Goal: Task Accomplishment & Management: Manage account settings

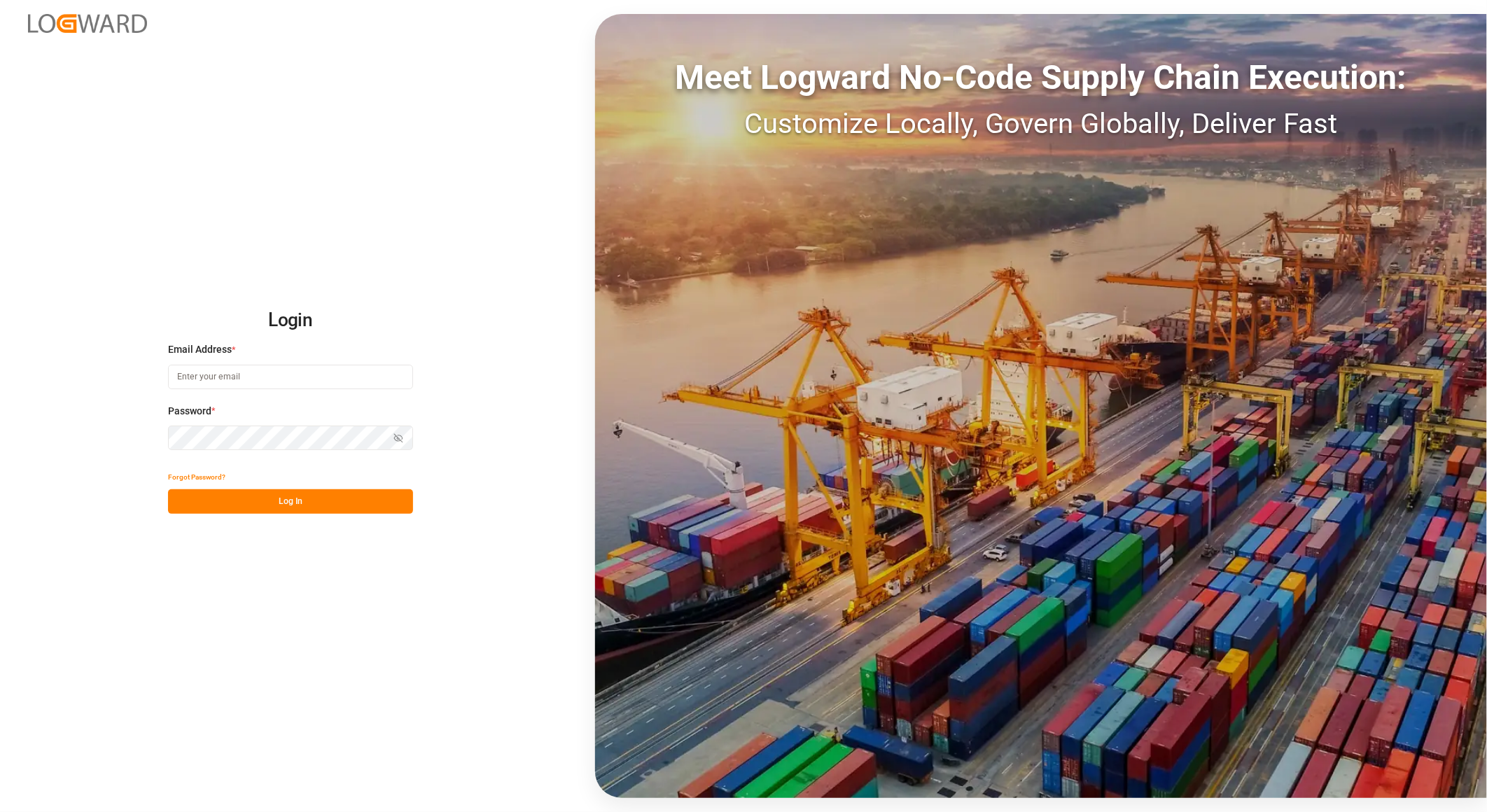
type input "[PERSON_NAME][EMAIL_ADDRESS][PERSON_NAME][DOMAIN_NAME]"
click at [381, 502] on button "Log In" at bounding box center [290, 502] width 245 height 25
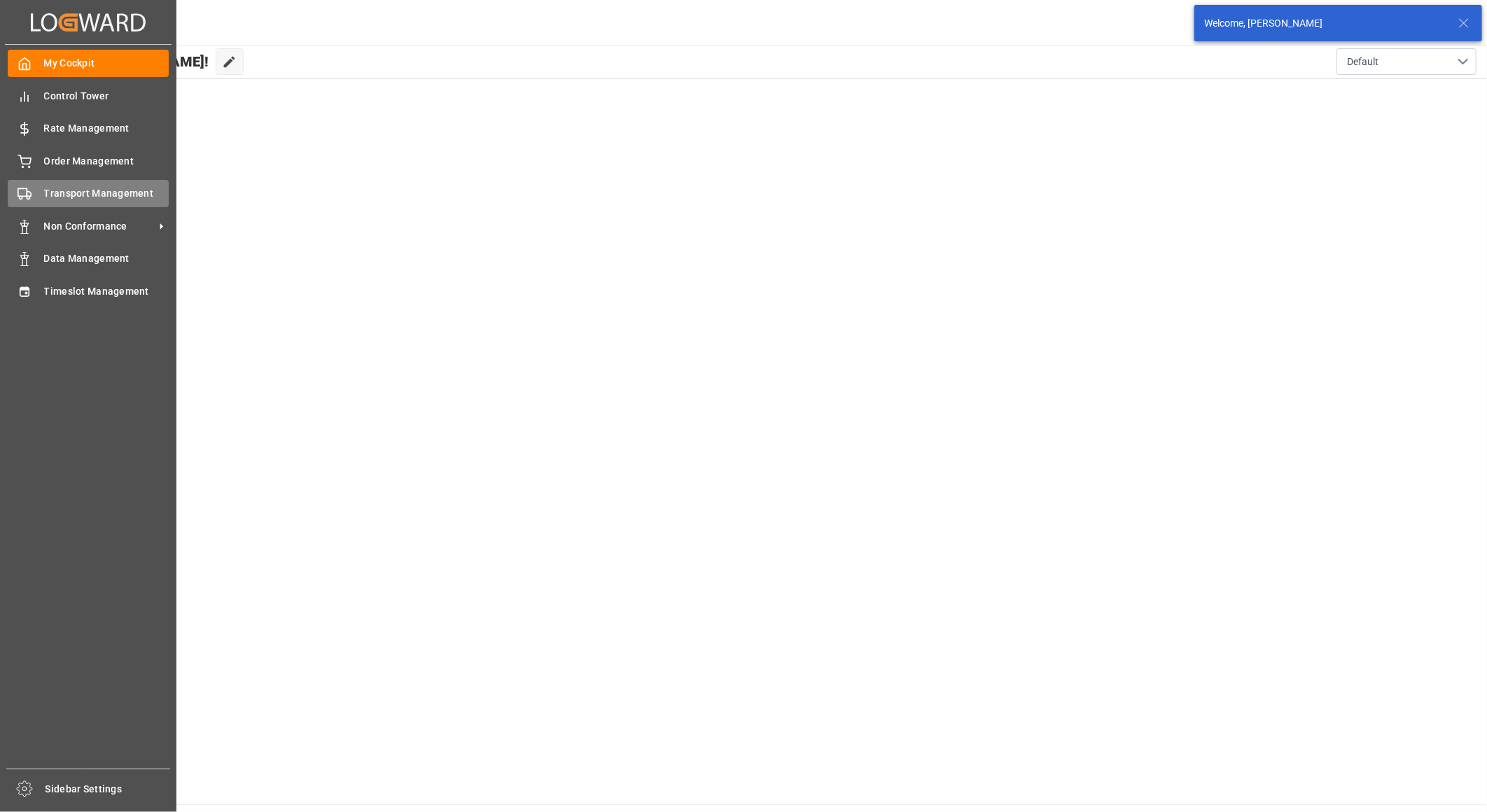
click at [61, 191] on span "Transport Management" at bounding box center [106, 193] width 125 height 14
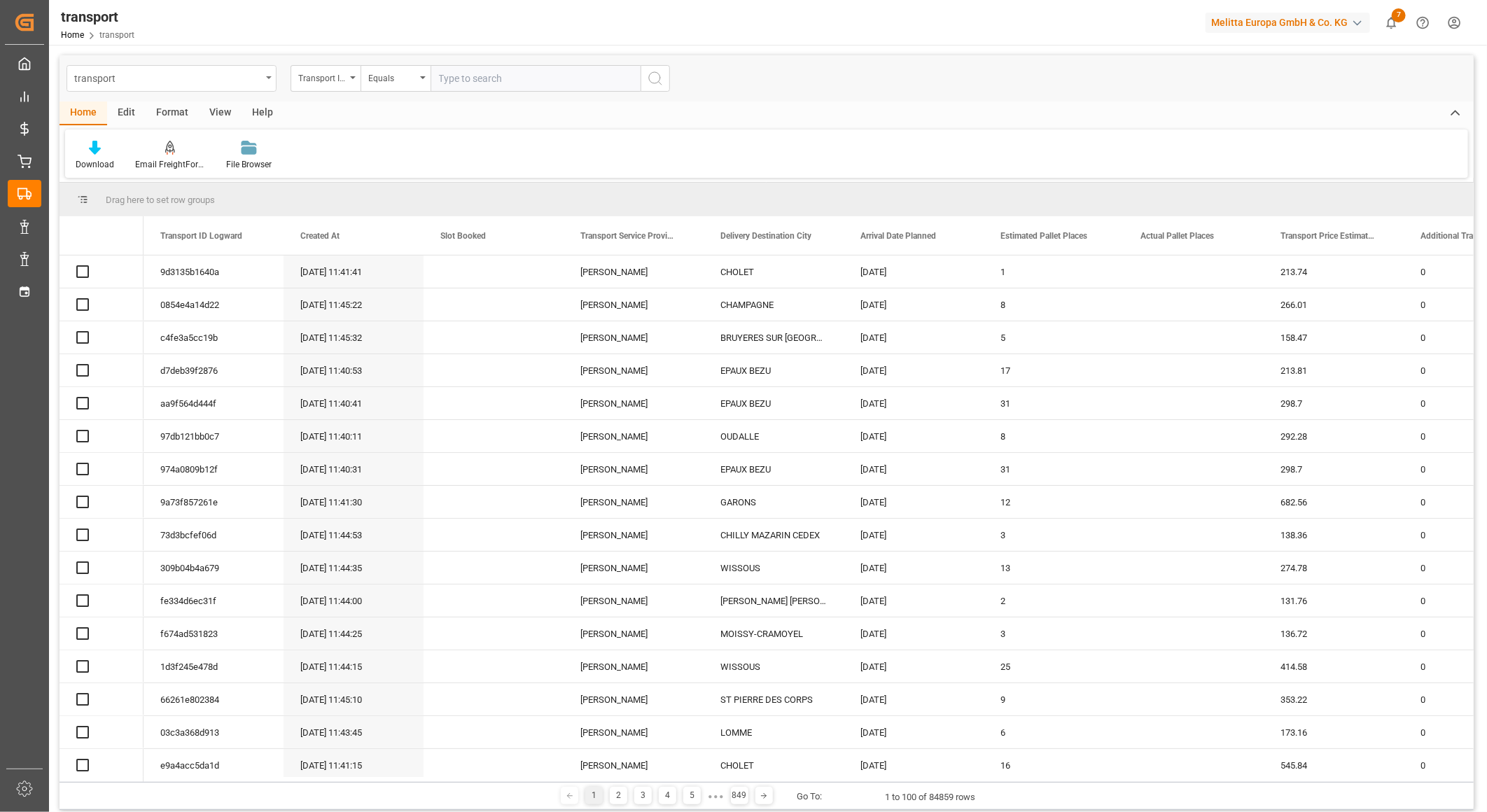
click at [265, 76] on div "transport" at bounding box center [171, 79] width 210 height 27
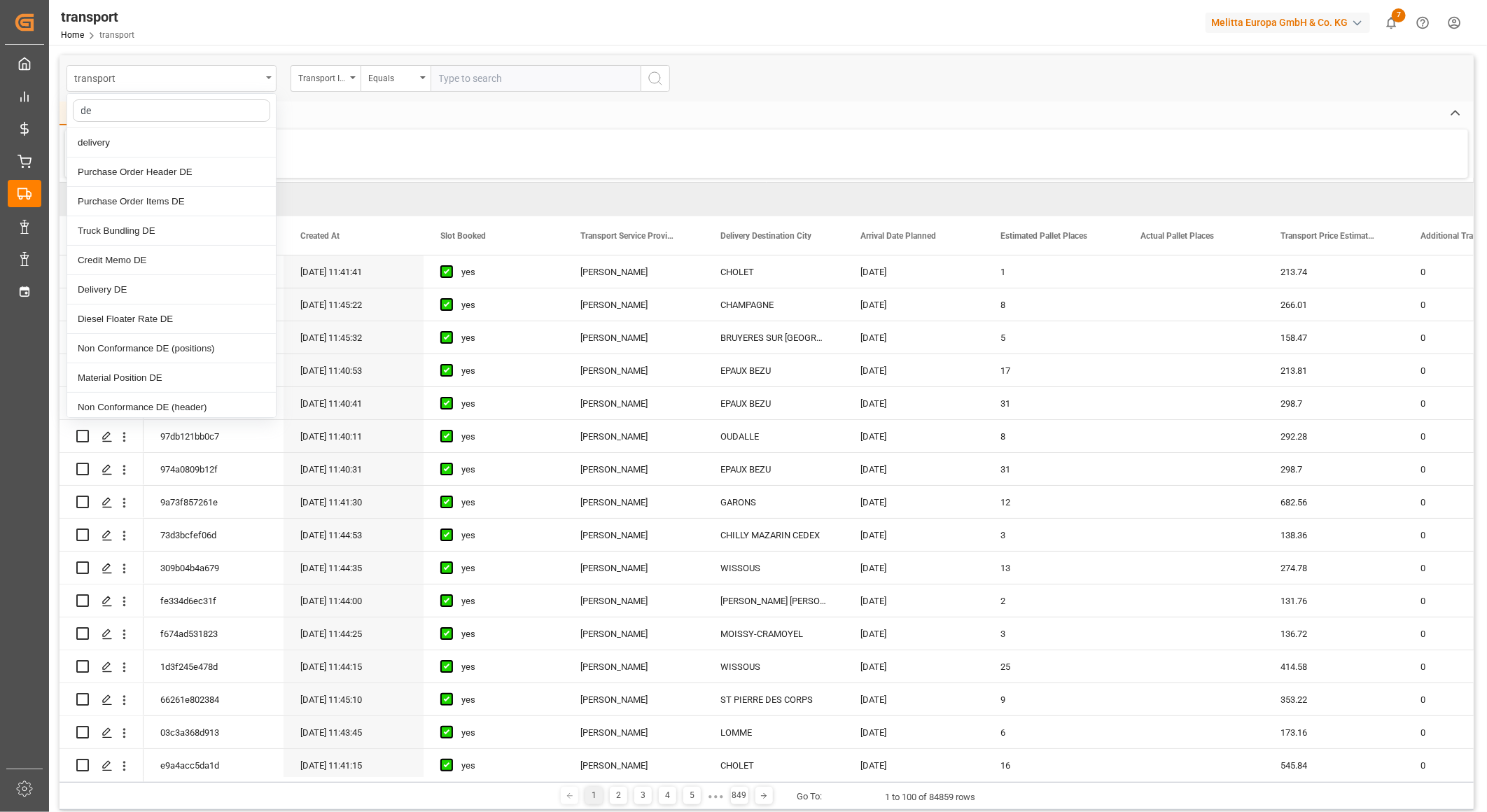
type input "del"
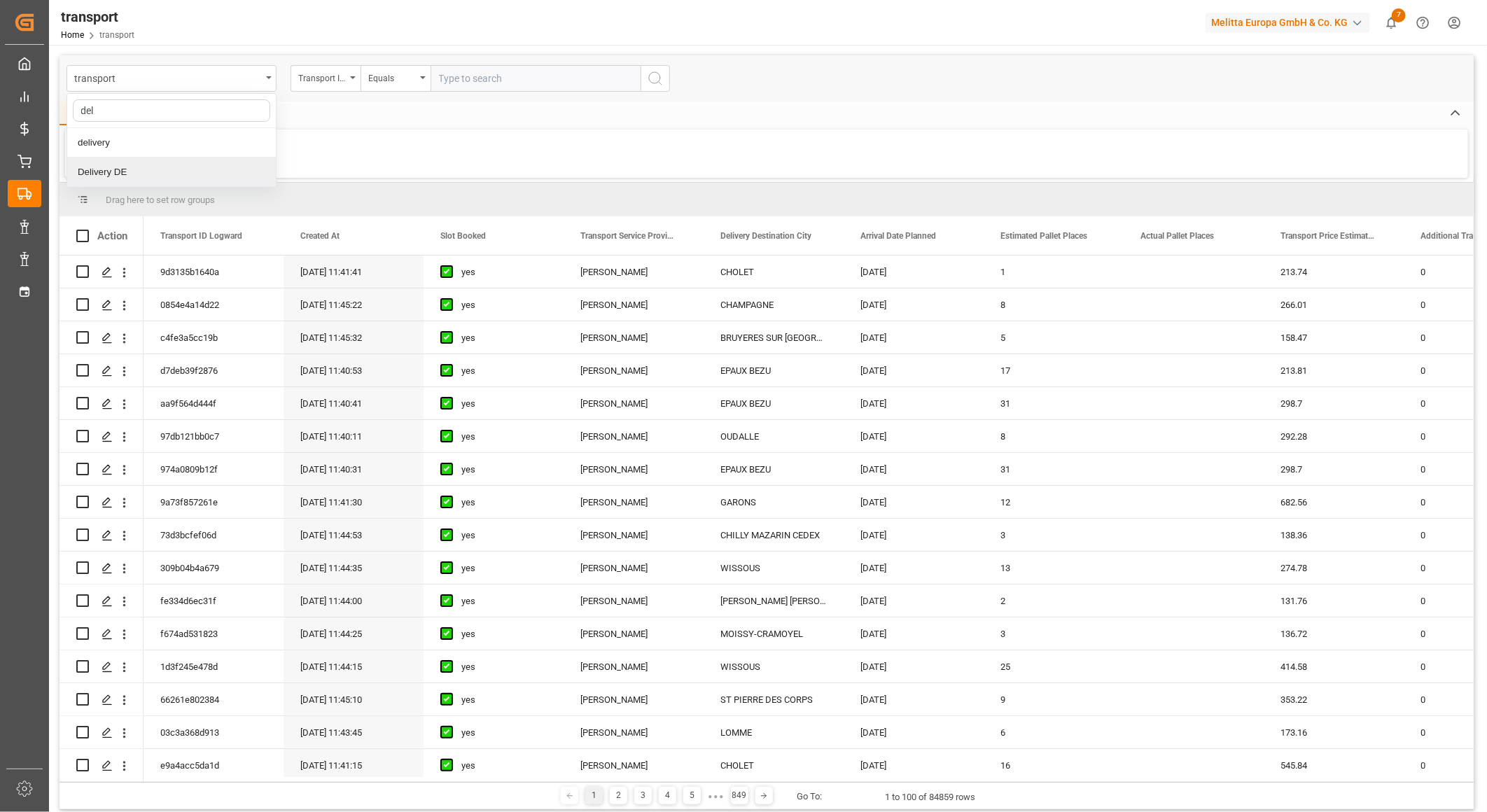
click at [131, 169] on div "Delivery DE" at bounding box center [172, 172] width 209 height 29
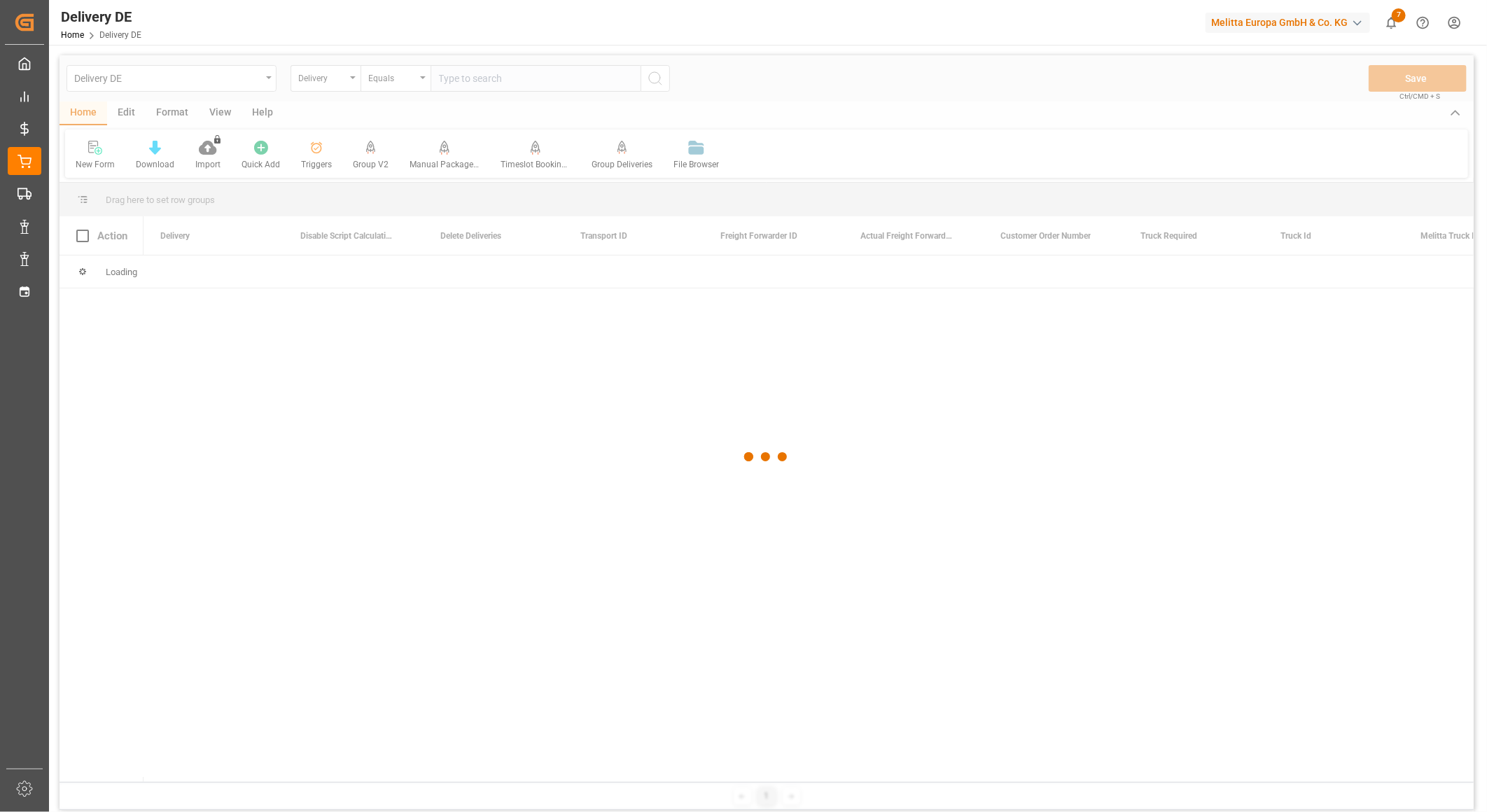
click at [509, 80] on div at bounding box center [767, 456] width 1414 height 803
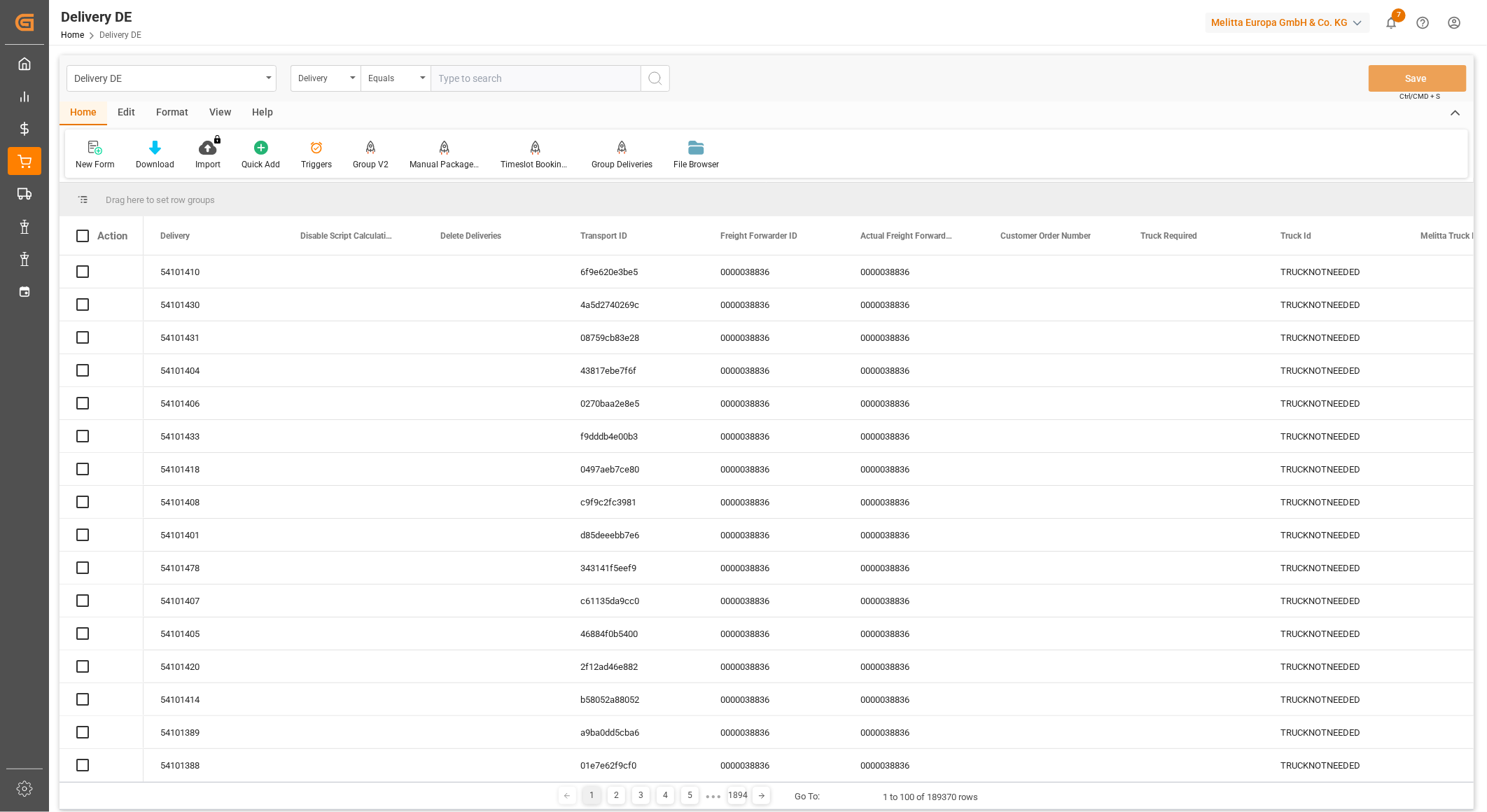
click at [509, 80] on input "text" at bounding box center [535, 79] width 210 height 27
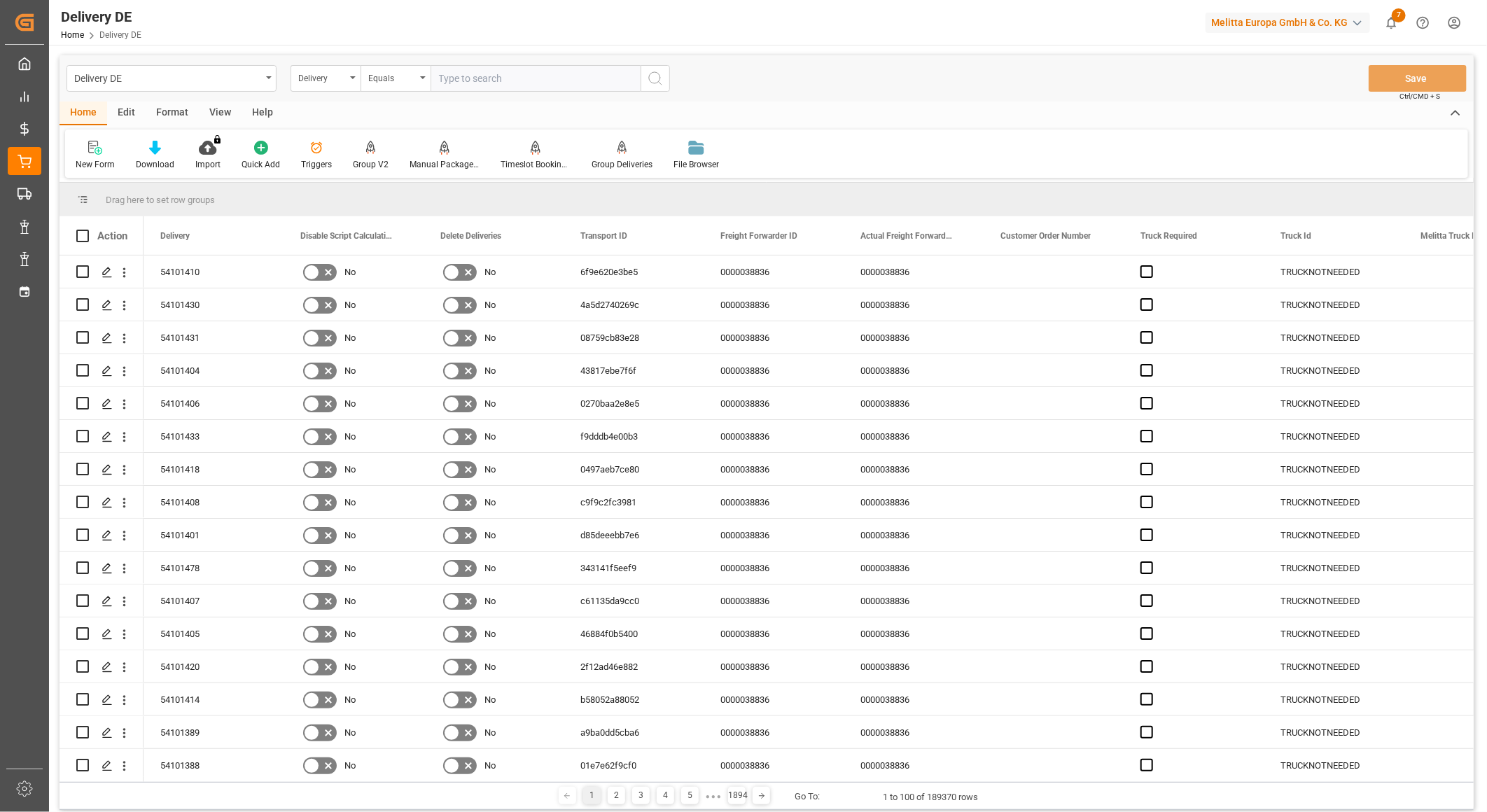
paste input "92558808"
type input "92558808"
click at [660, 75] on icon "search button" at bounding box center [656, 79] width 17 height 17
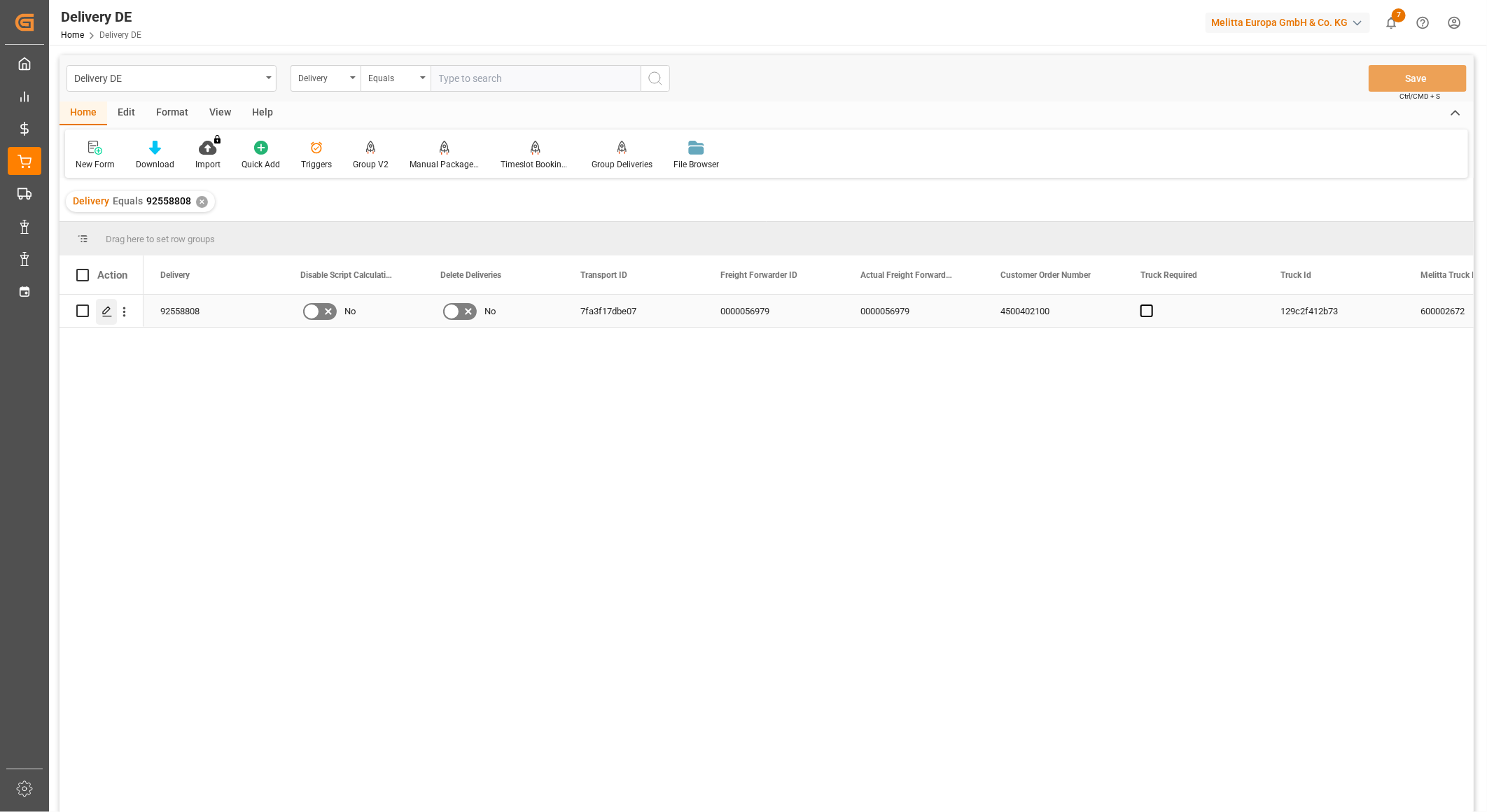
click at [109, 315] on icon "Press SPACE to select this row." at bounding box center [107, 311] width 11 height 11
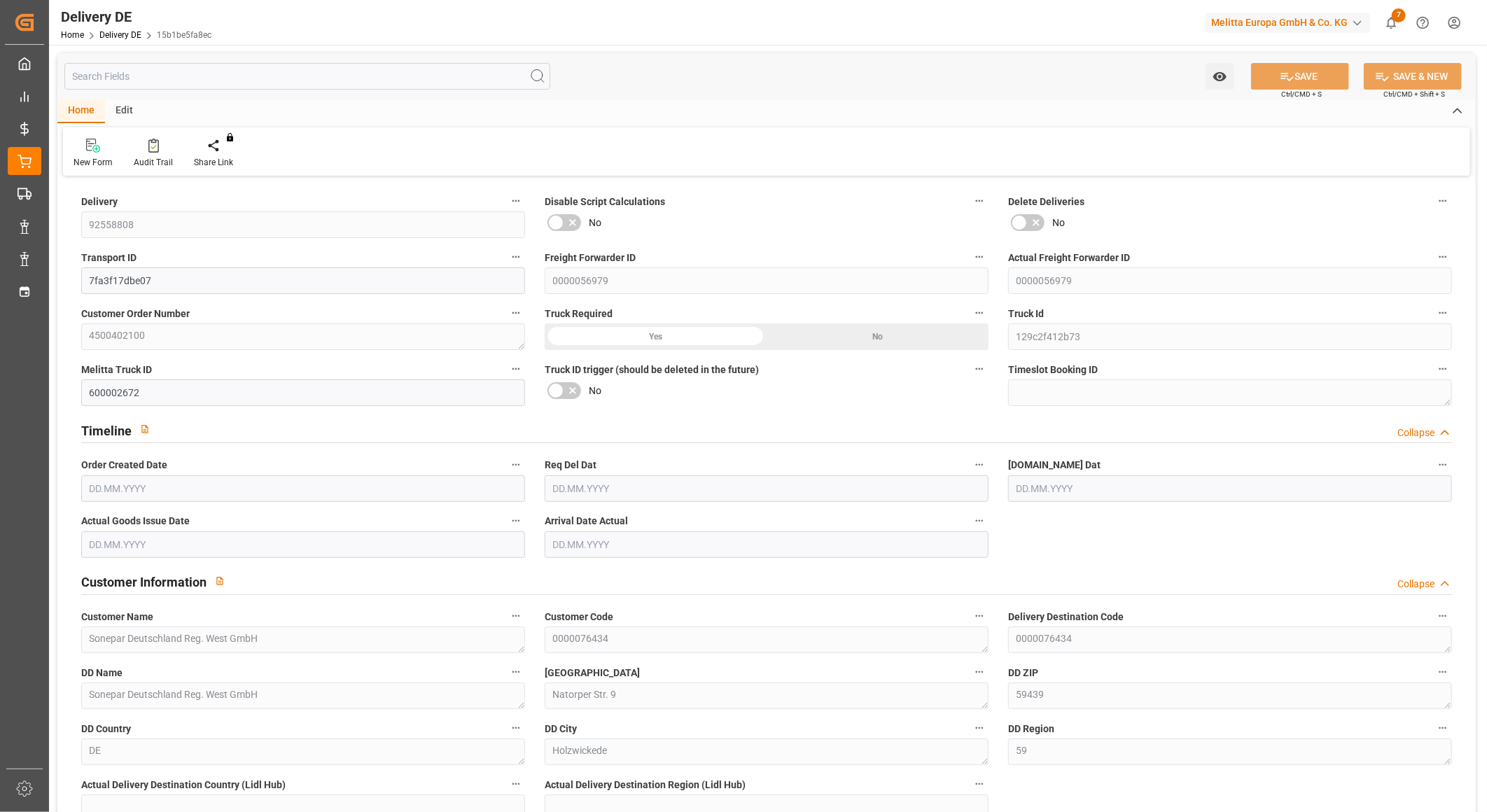
type input "1"
type input "127.04"
type input "163"
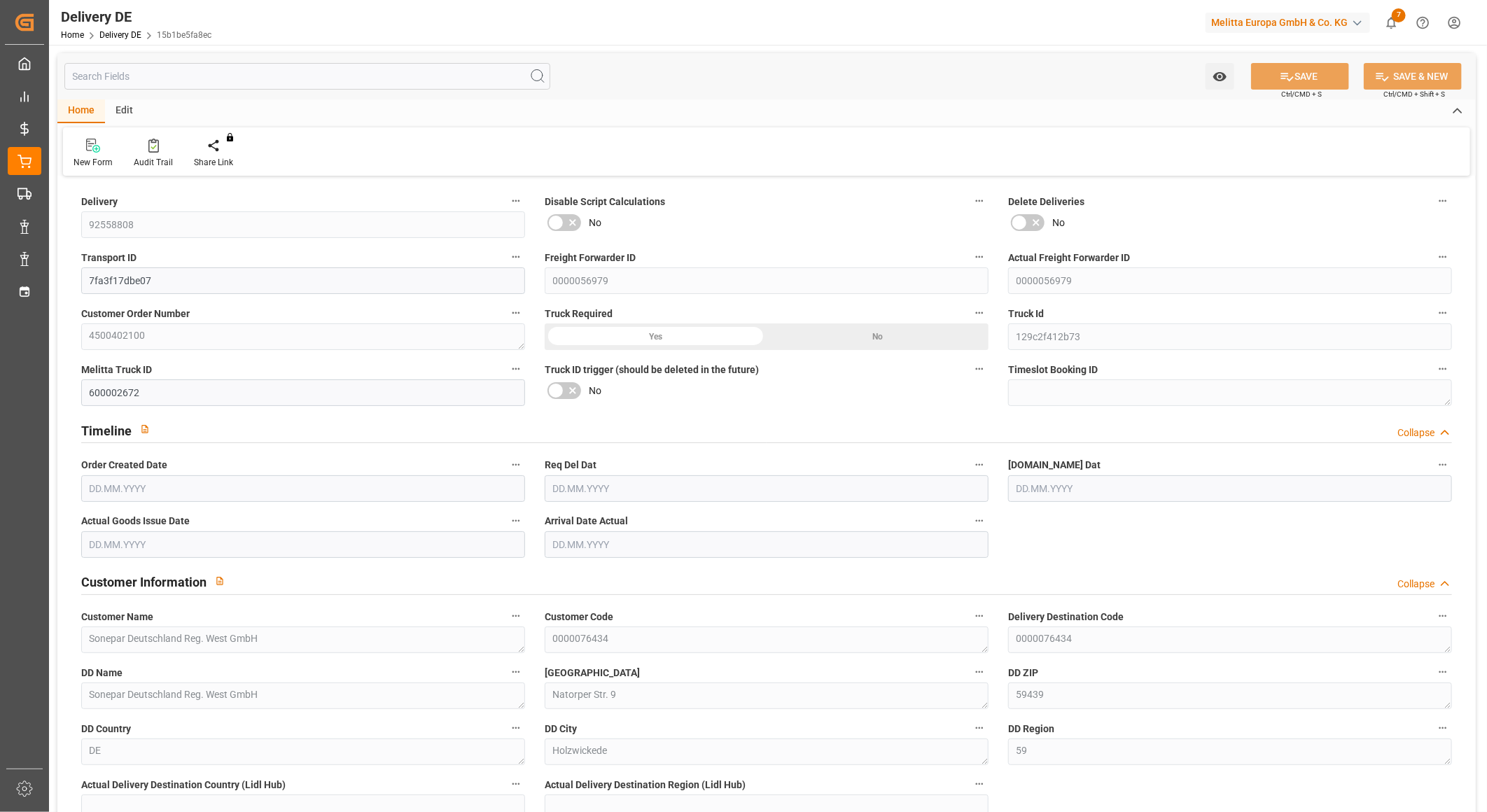
type input "698.75"
type input "[DATE]"
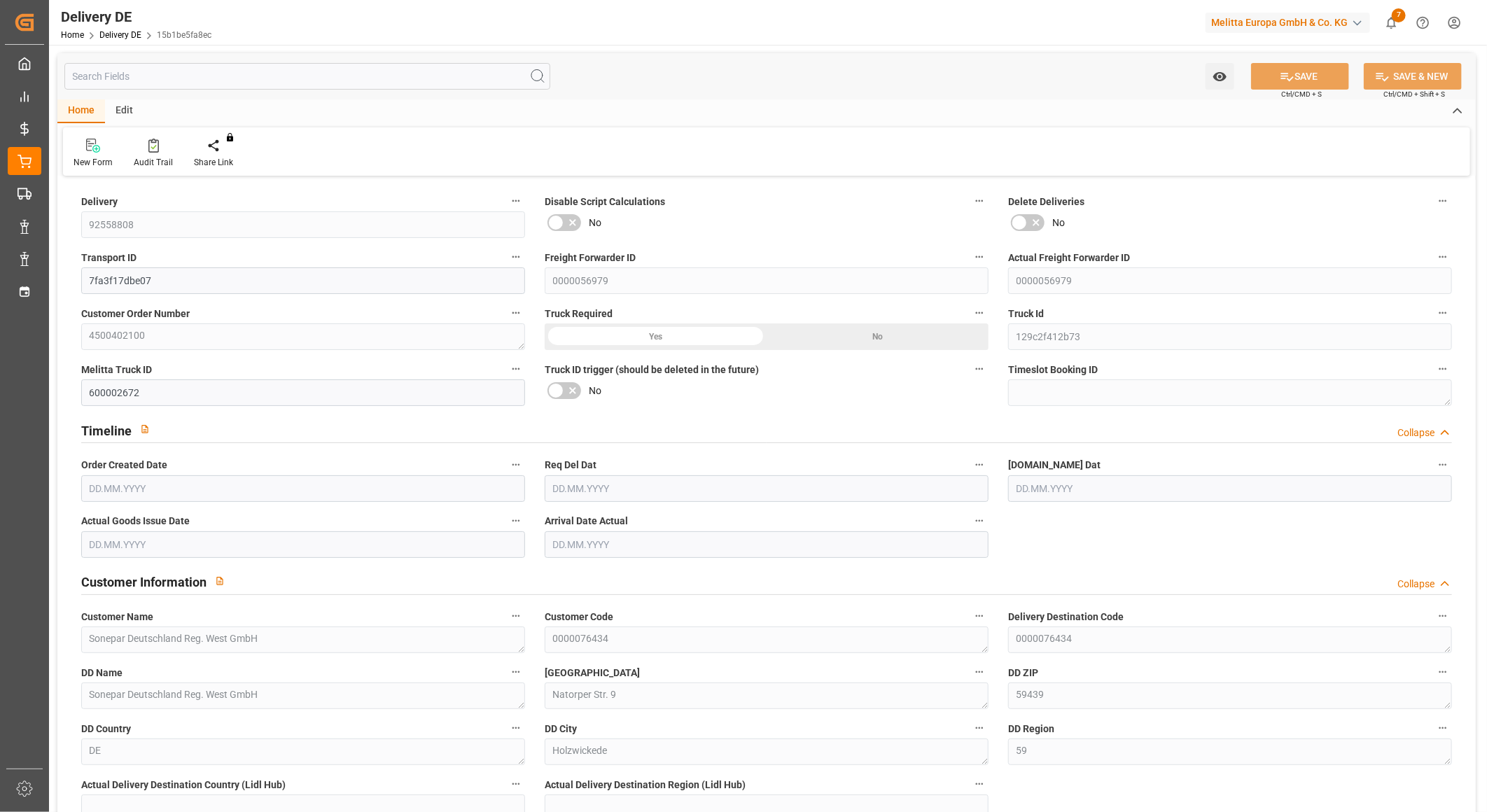
type input "[DATE]"
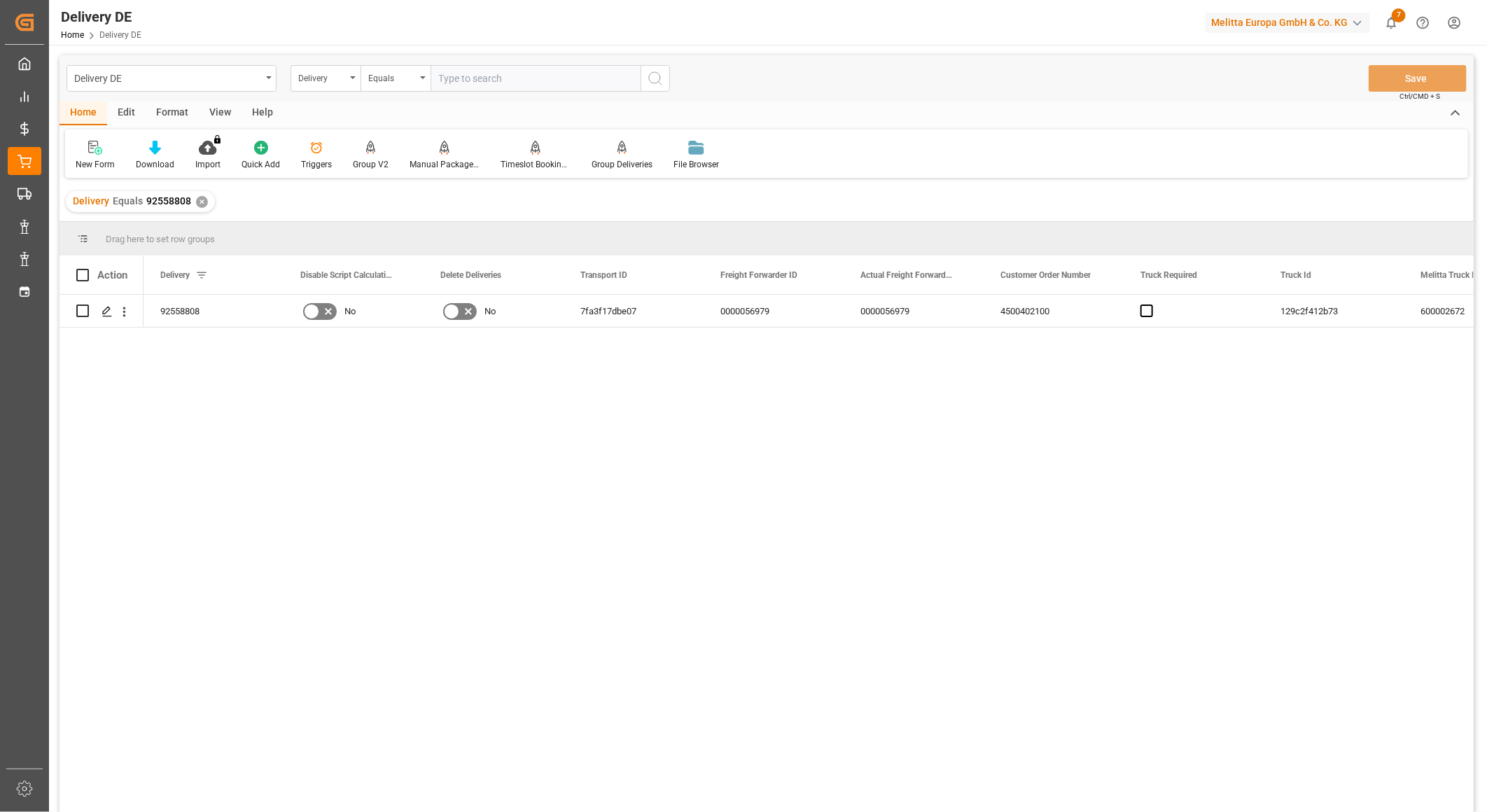
click at [494, 73] on input "text" at bounding box center [535, 79] width 210 height 27
type input "92547129"
click at [651, 80] on icon "search button" at bounding box center [656, 79] width 17 height 17
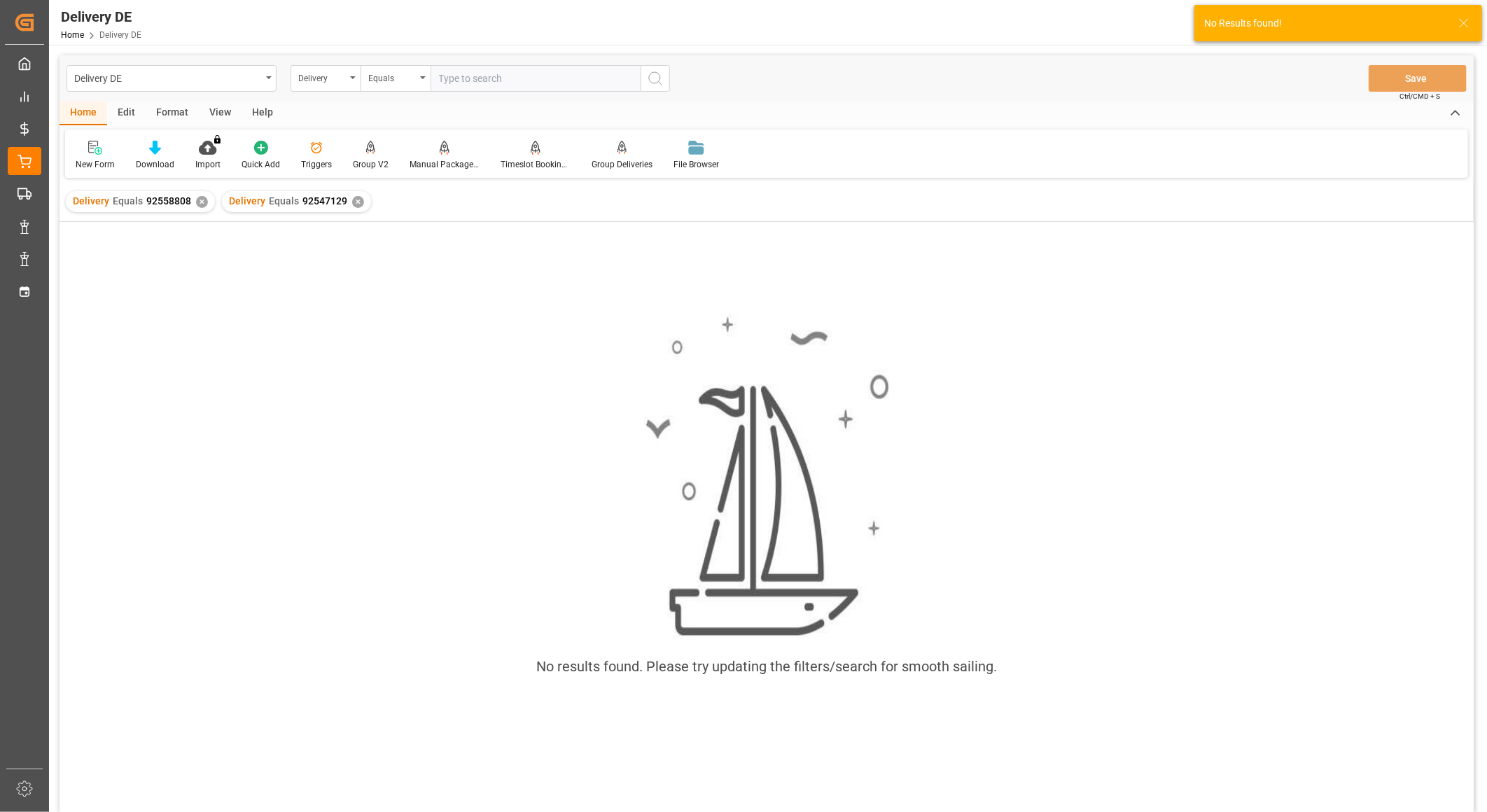
click at [198, 203] on div "✕" at bounding box center [202, 202] width 12 height 12
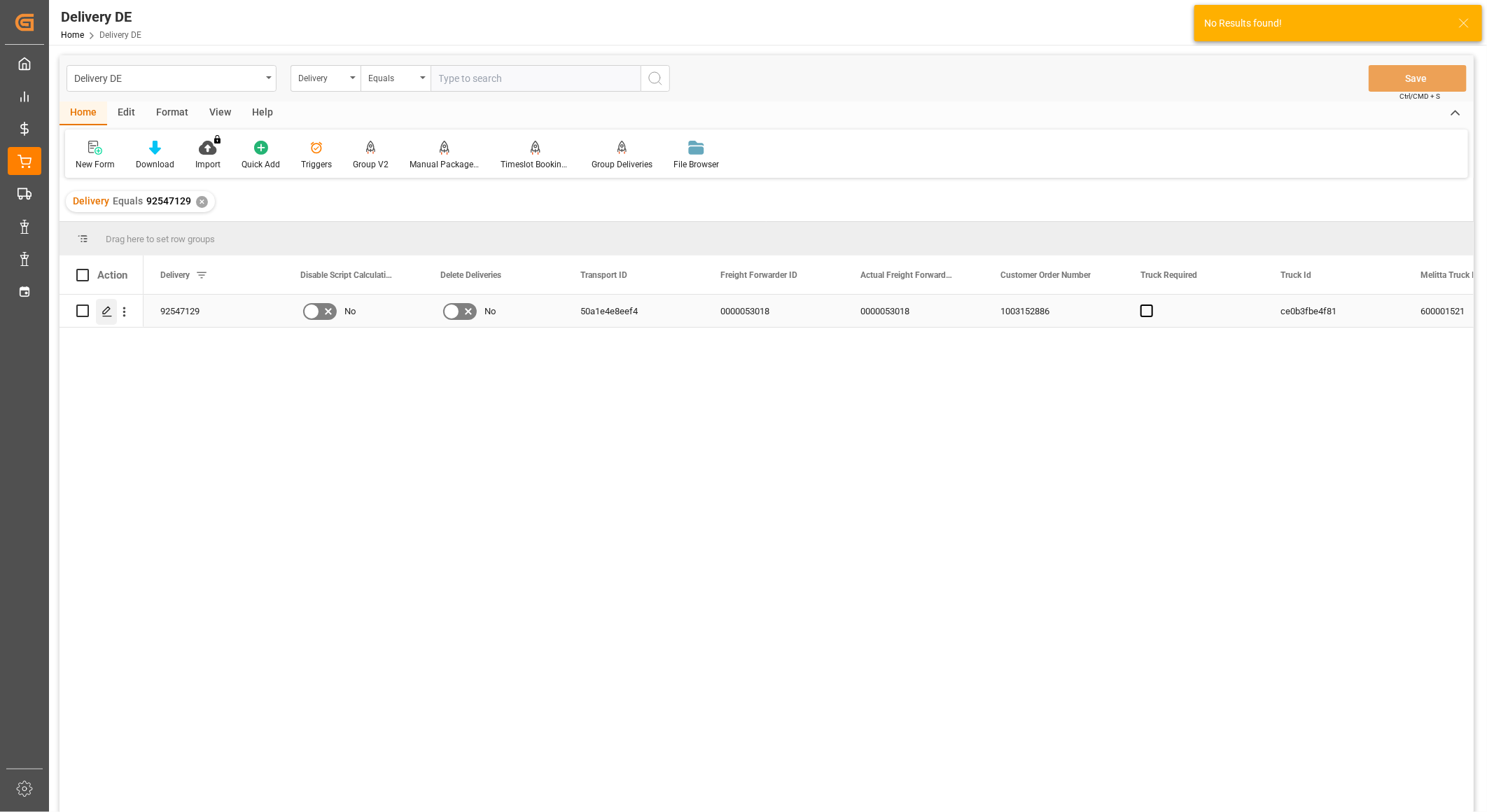
click at [107, 309] on icon "Press SPACE to select this row." at bounding box center [107, 311] width 11 height 11
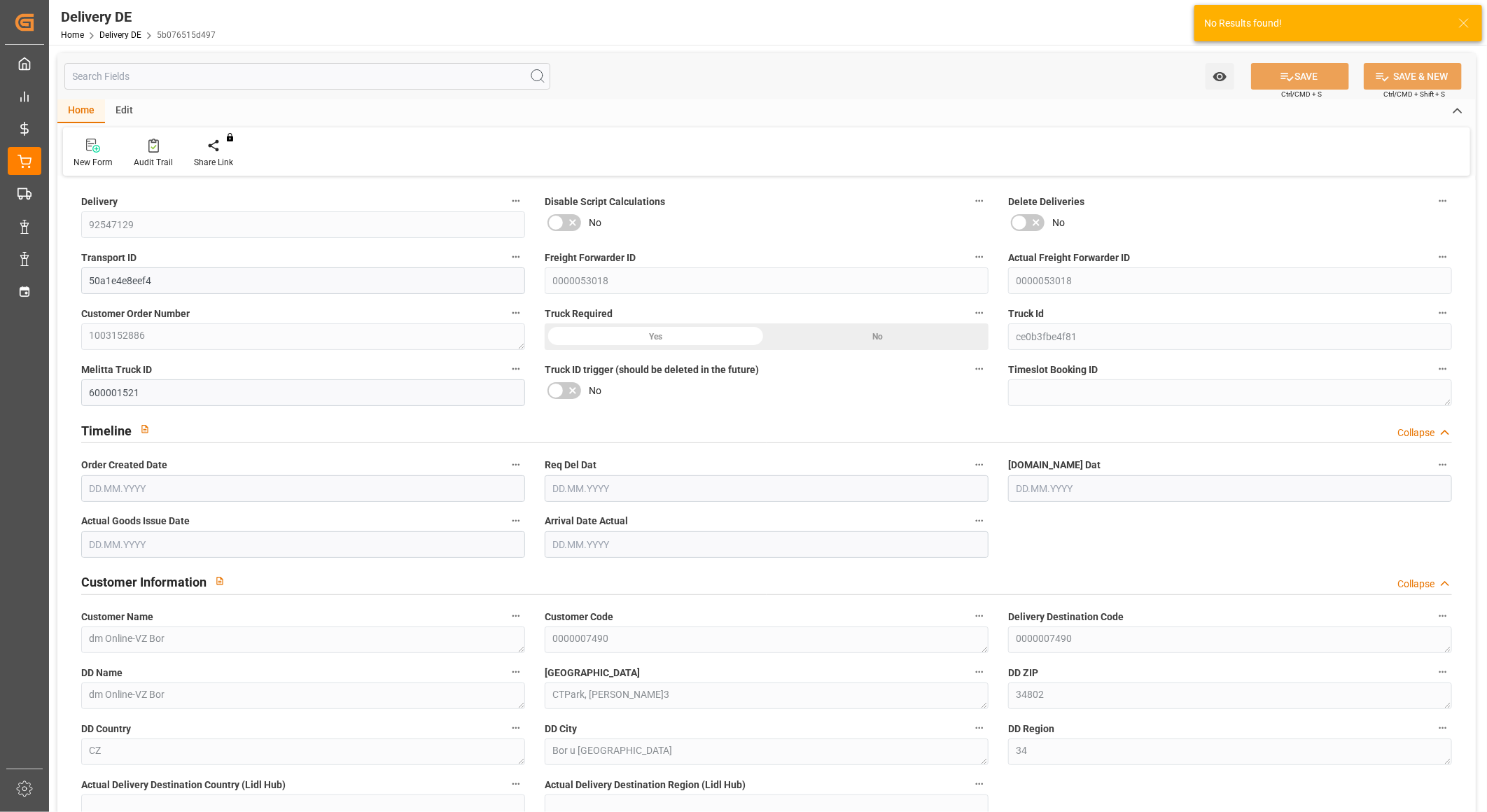
type input "7"
type input "2"
type input "3.25"
type input "455.489"
type input "745.841"
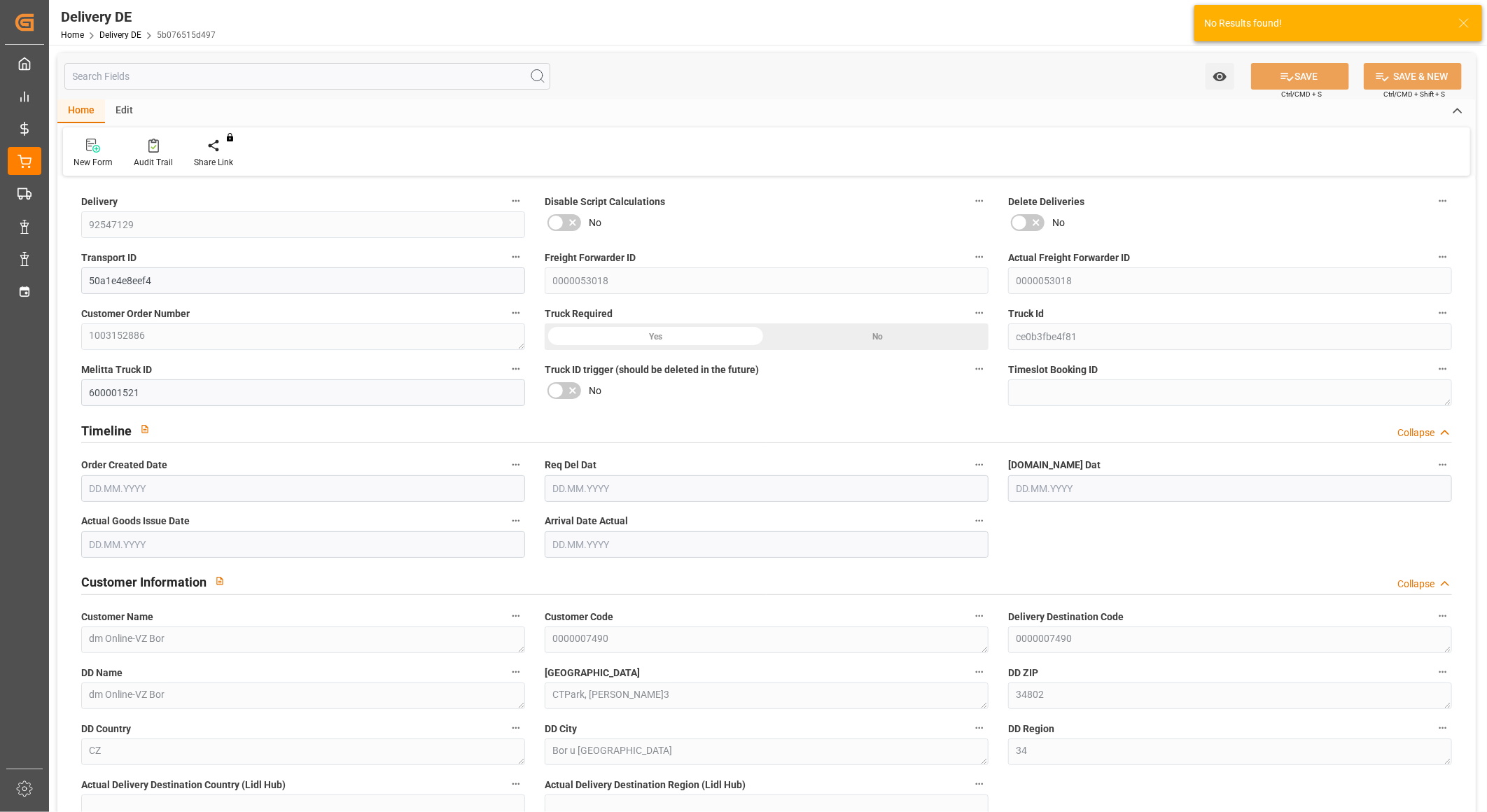
type input "3037.027"
type input "[DATE]"
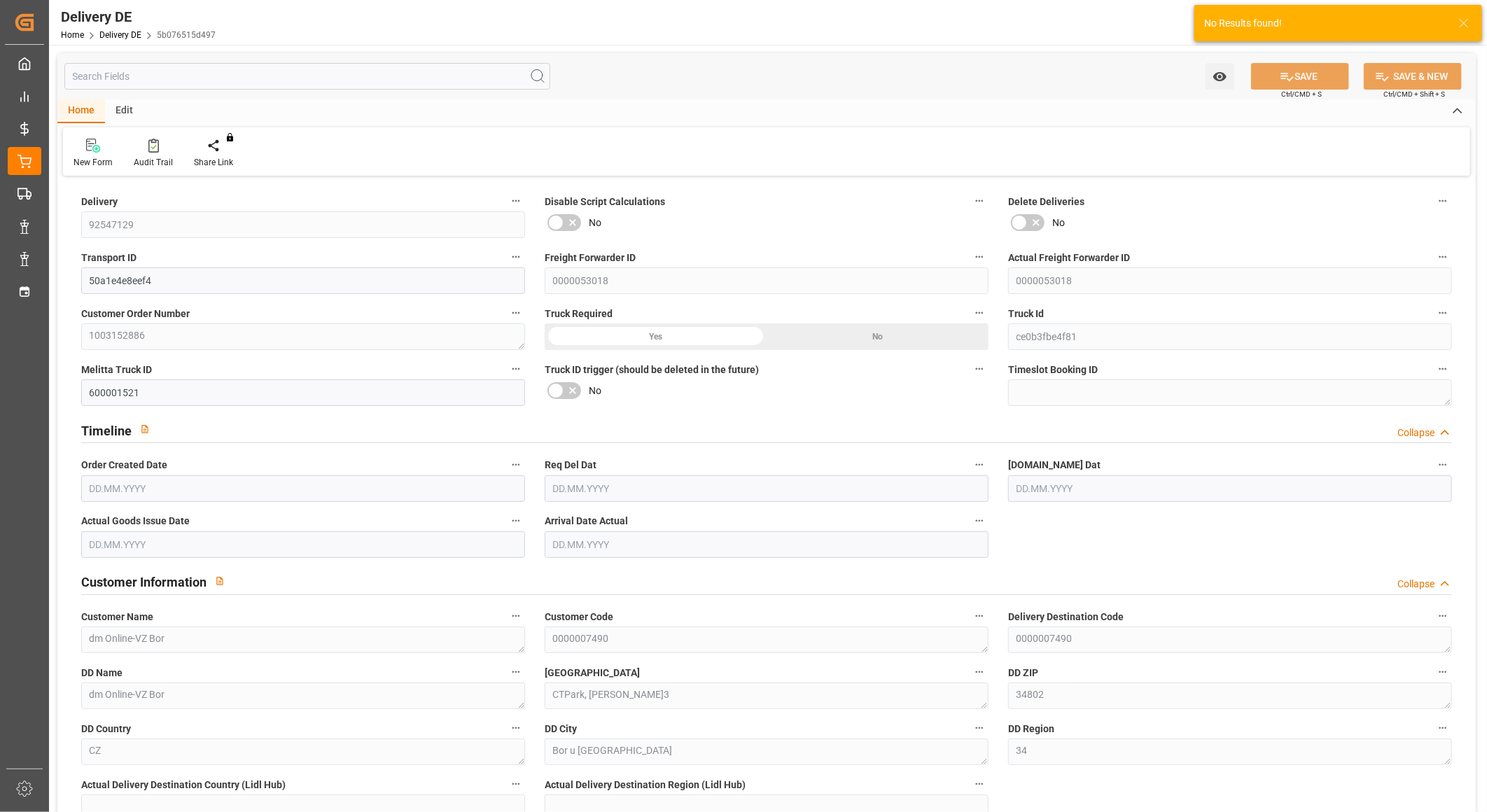
type input "[DATE]"
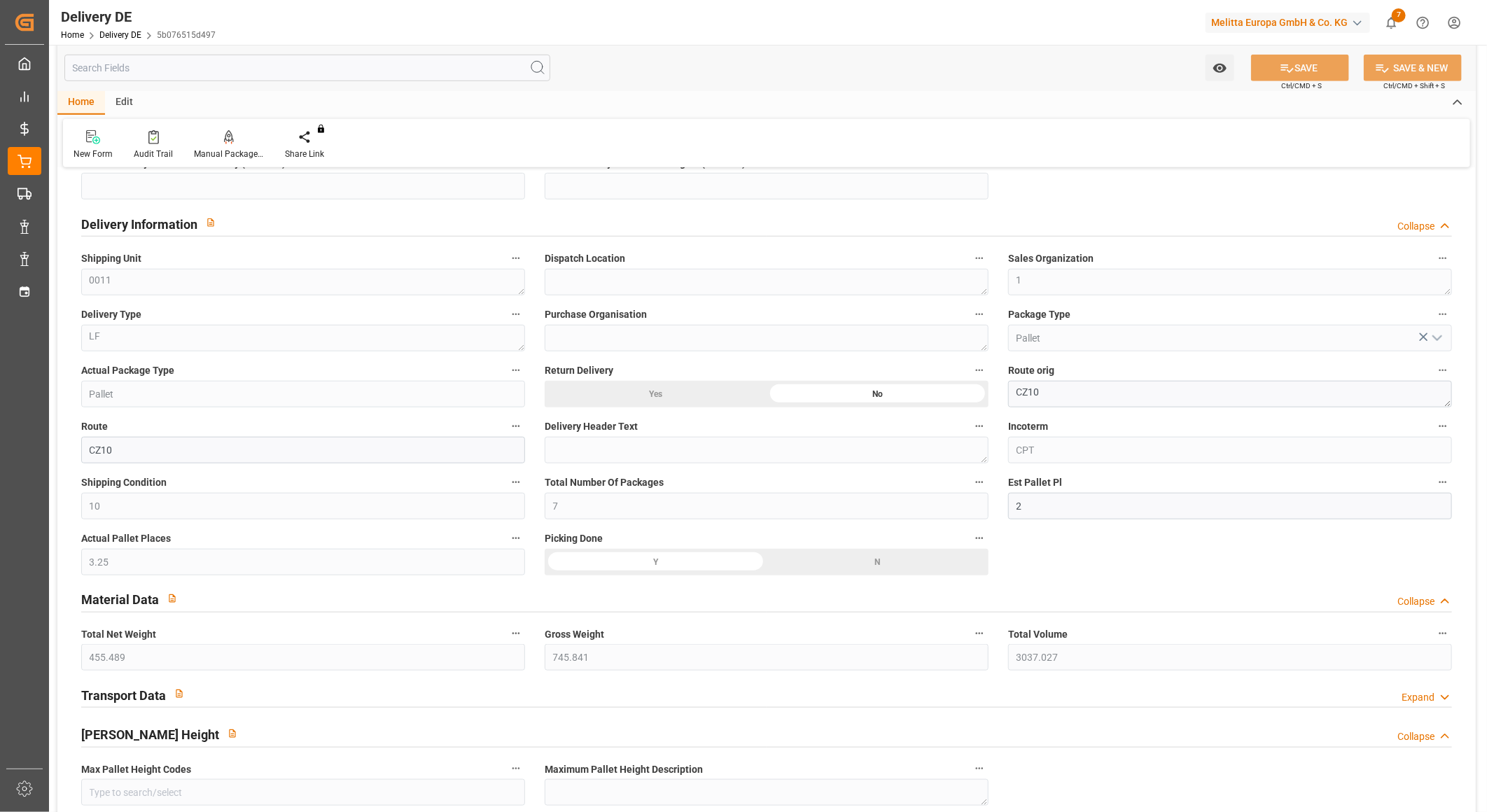
scroll to position [621, 0]
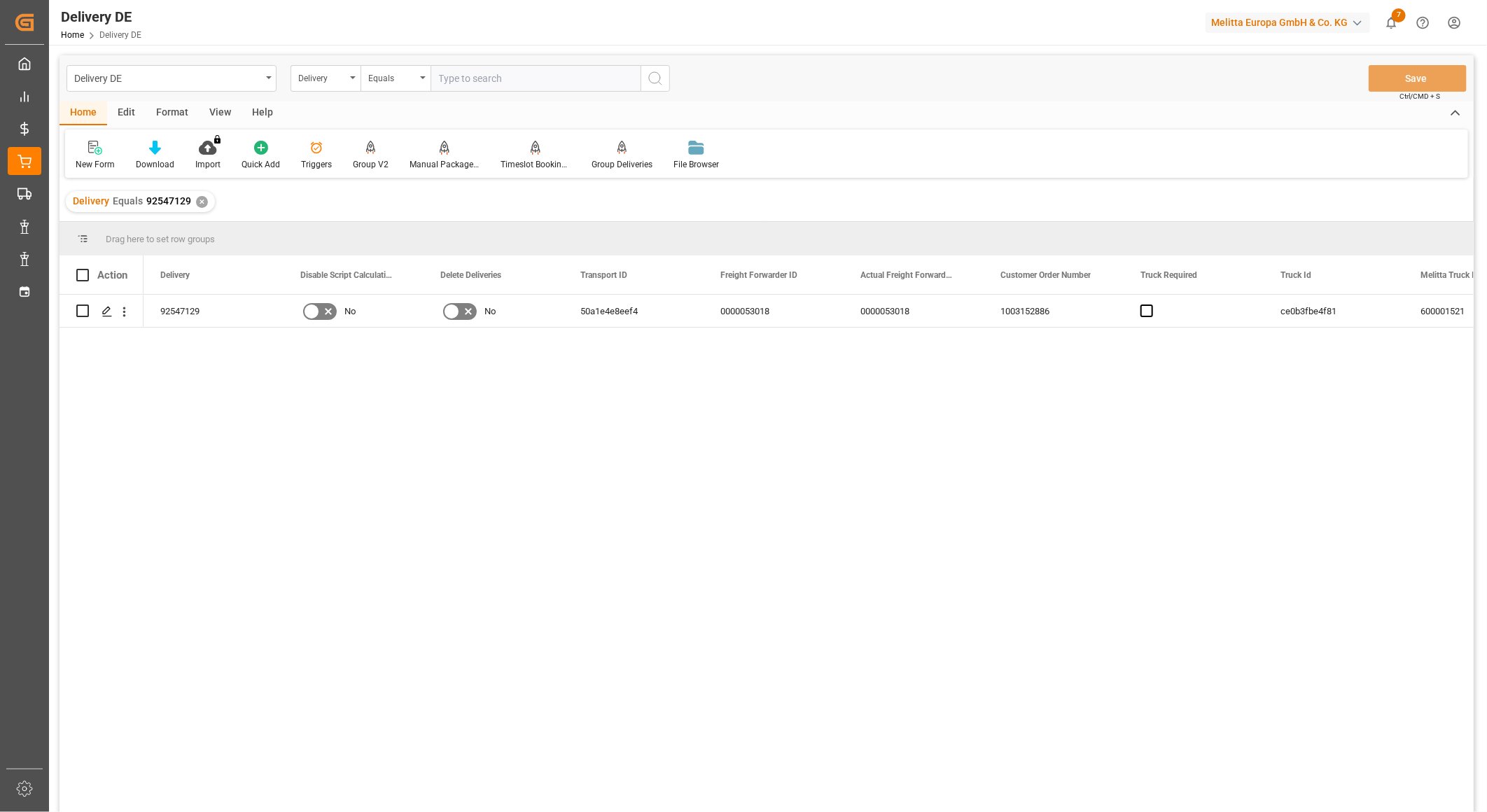
click at [464, 79] on input "text" at bounding box center [535, 79] width 210 height 27
type input "92553550"
click at [656, 82] on icon "search button" at bounding box center [656, 79] width 17 height 17
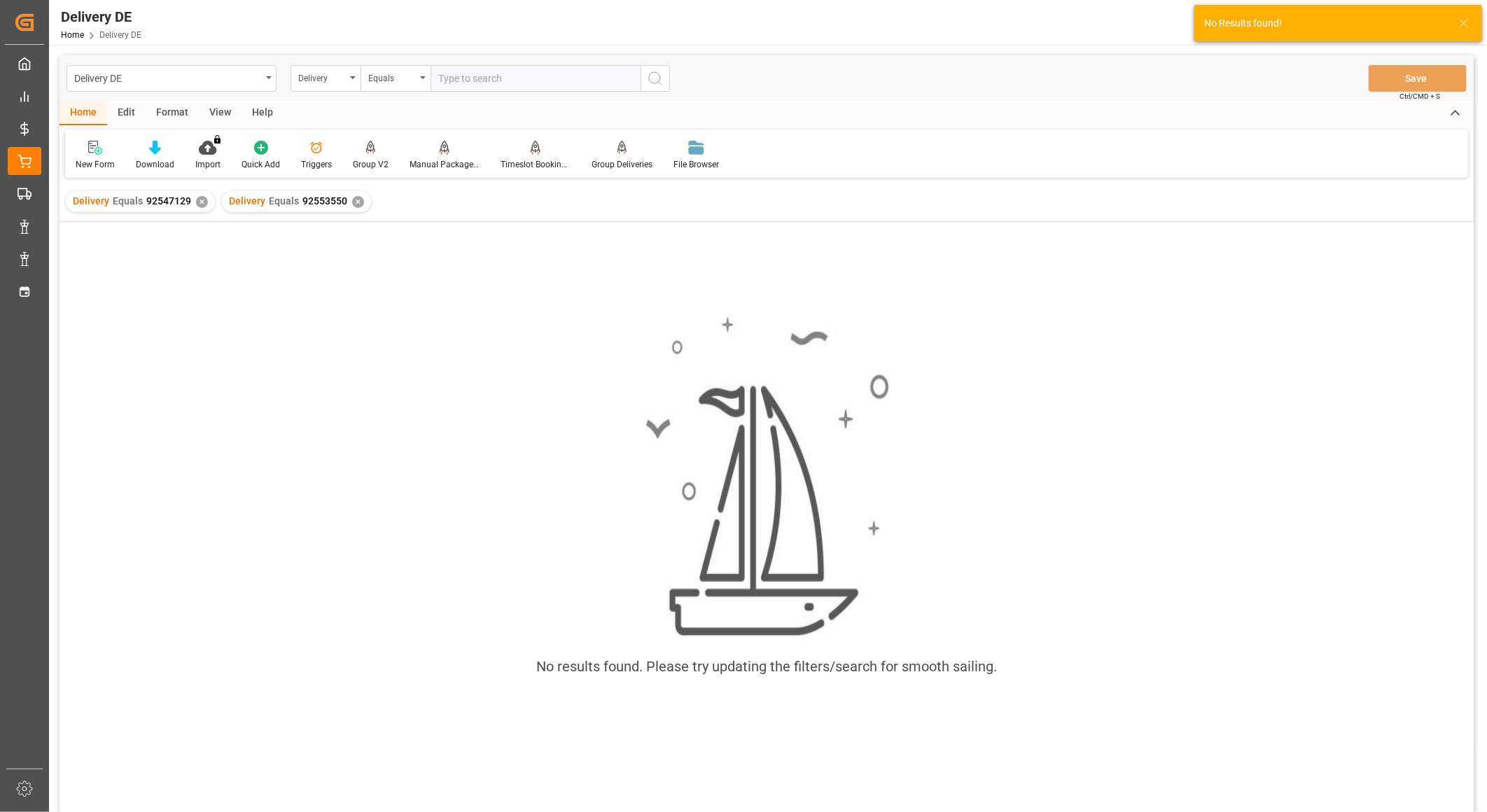
click at [196, 206] on div "✕" at bounding box center [202, 202] width 12 height 12
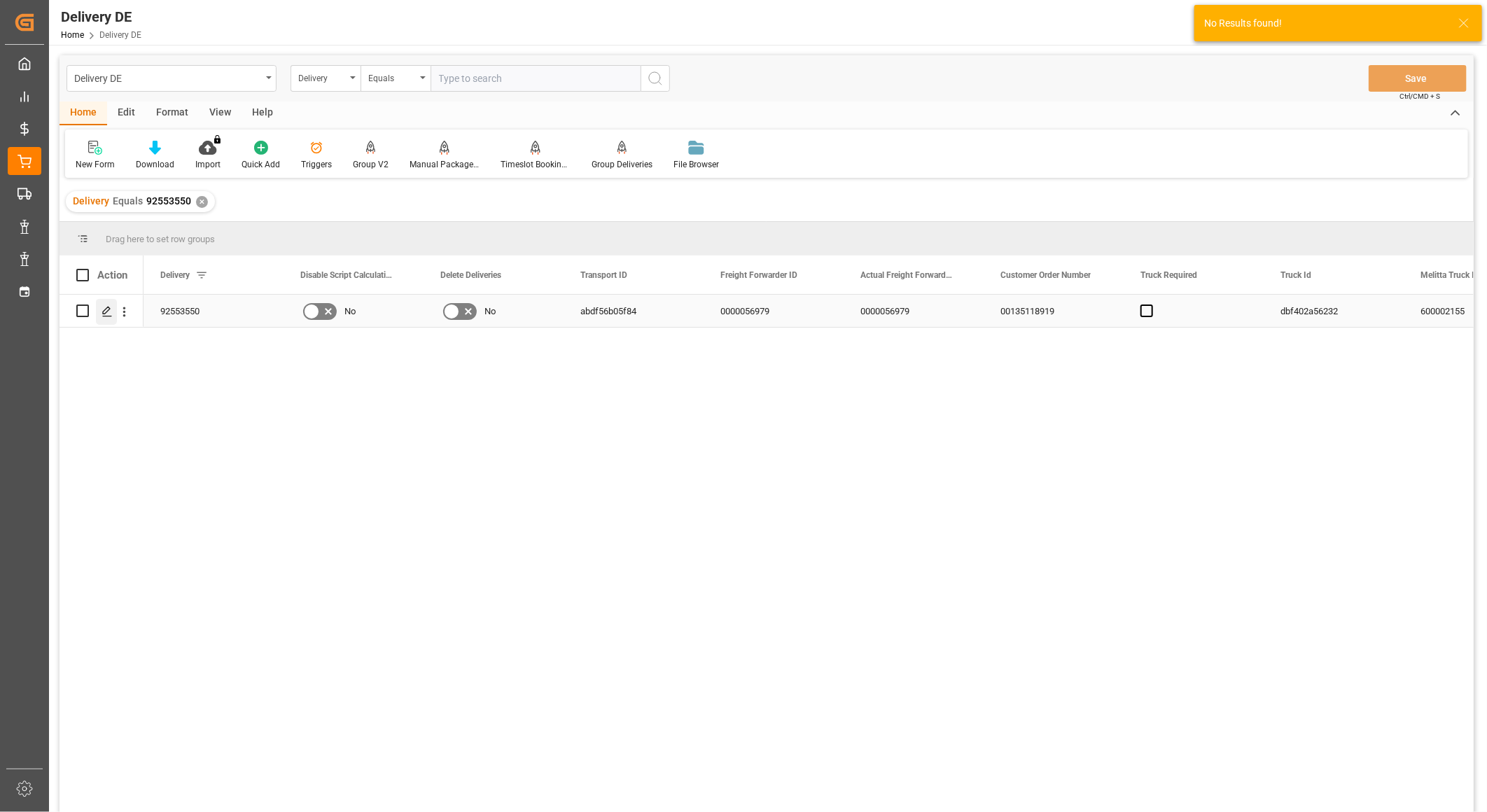
click at [102, 311] on icon "Press SPACE to select this row." at bounding box center [107, 311] width 11 height 11
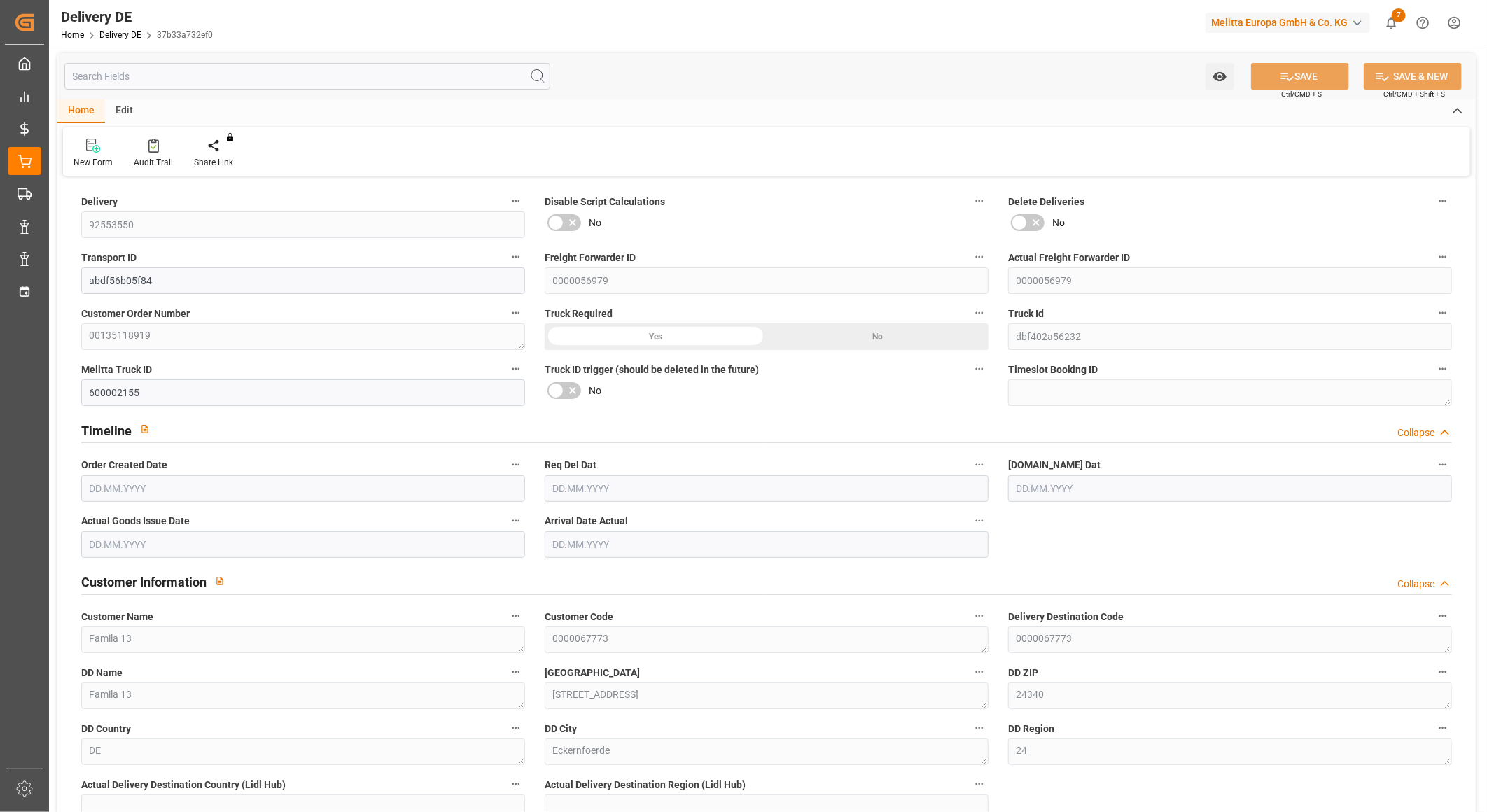
type input "1"
type input "0.75"
type input "62.25"
type input "103"
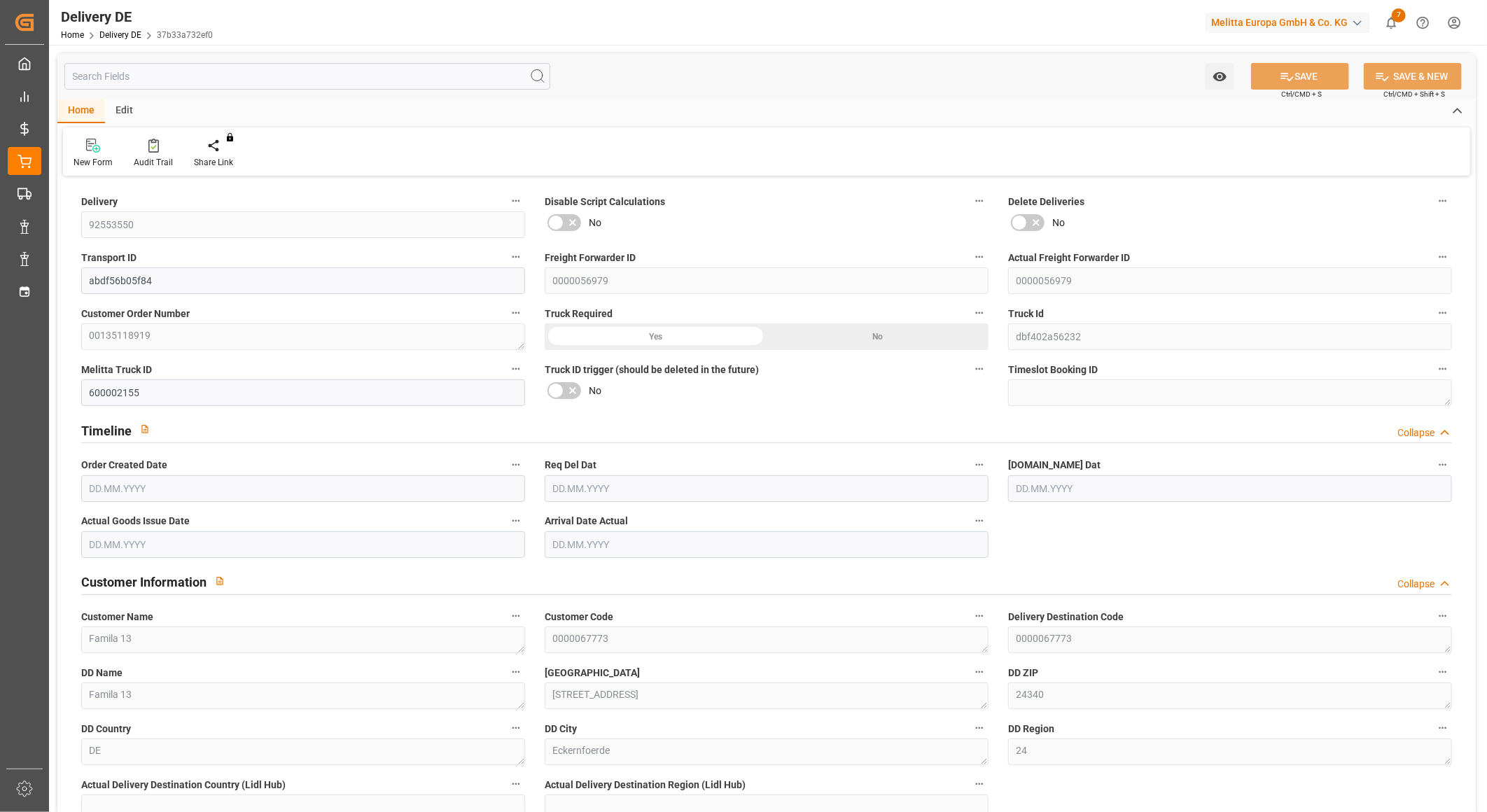
type input "546.898"
type input "[DATE]"
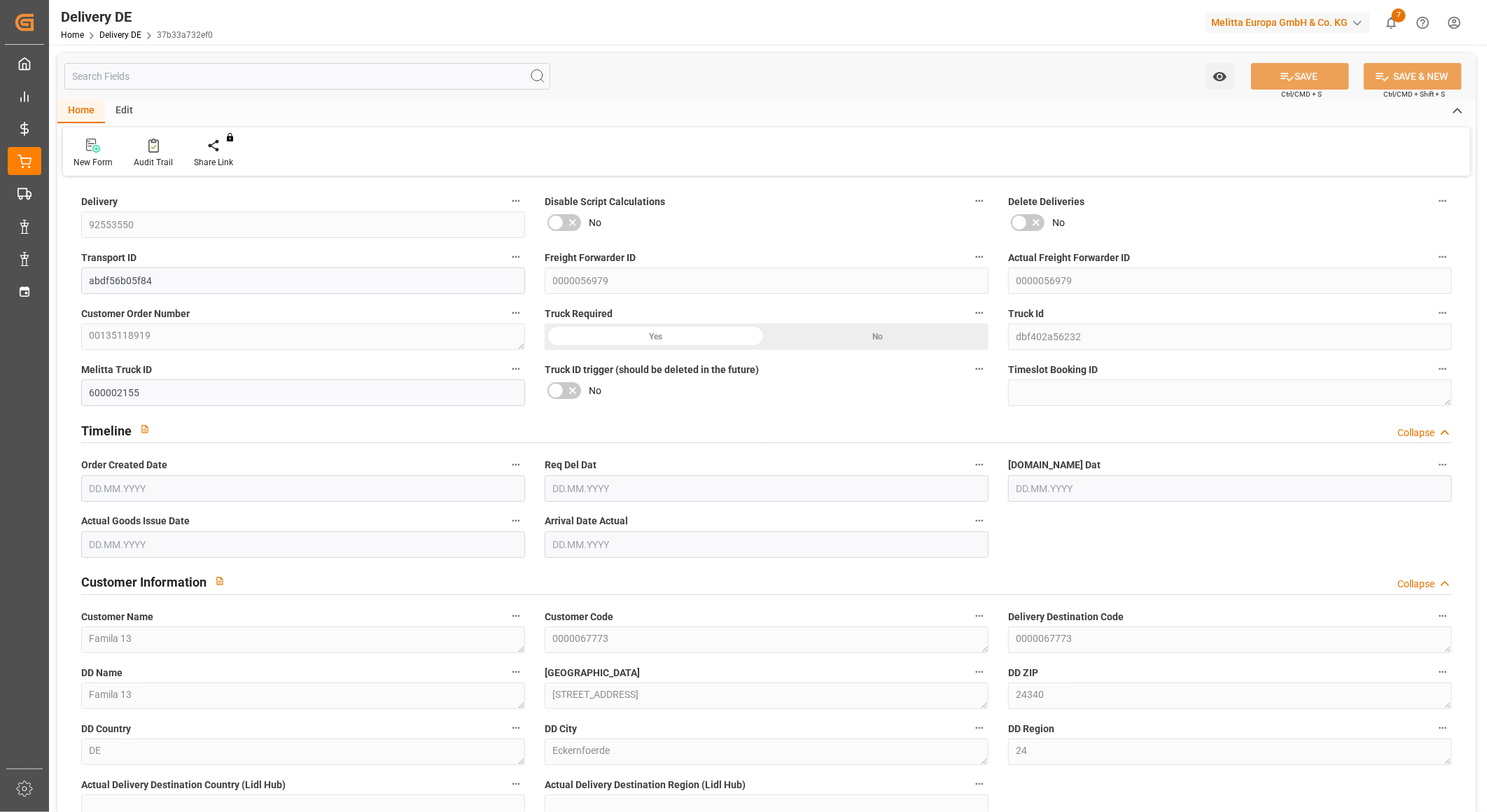
type input "[DATE]"
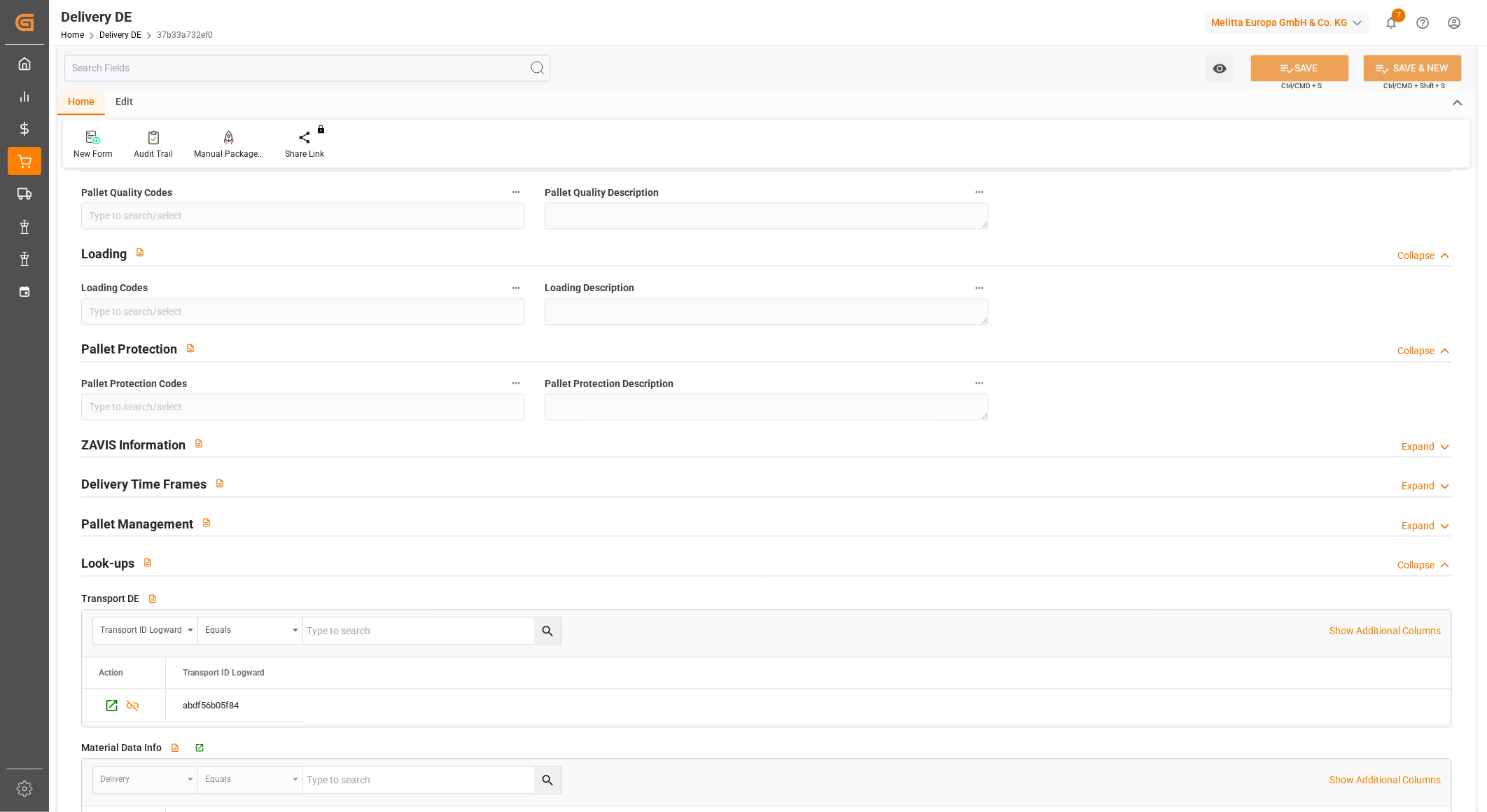
scroll to position [1788, 0]
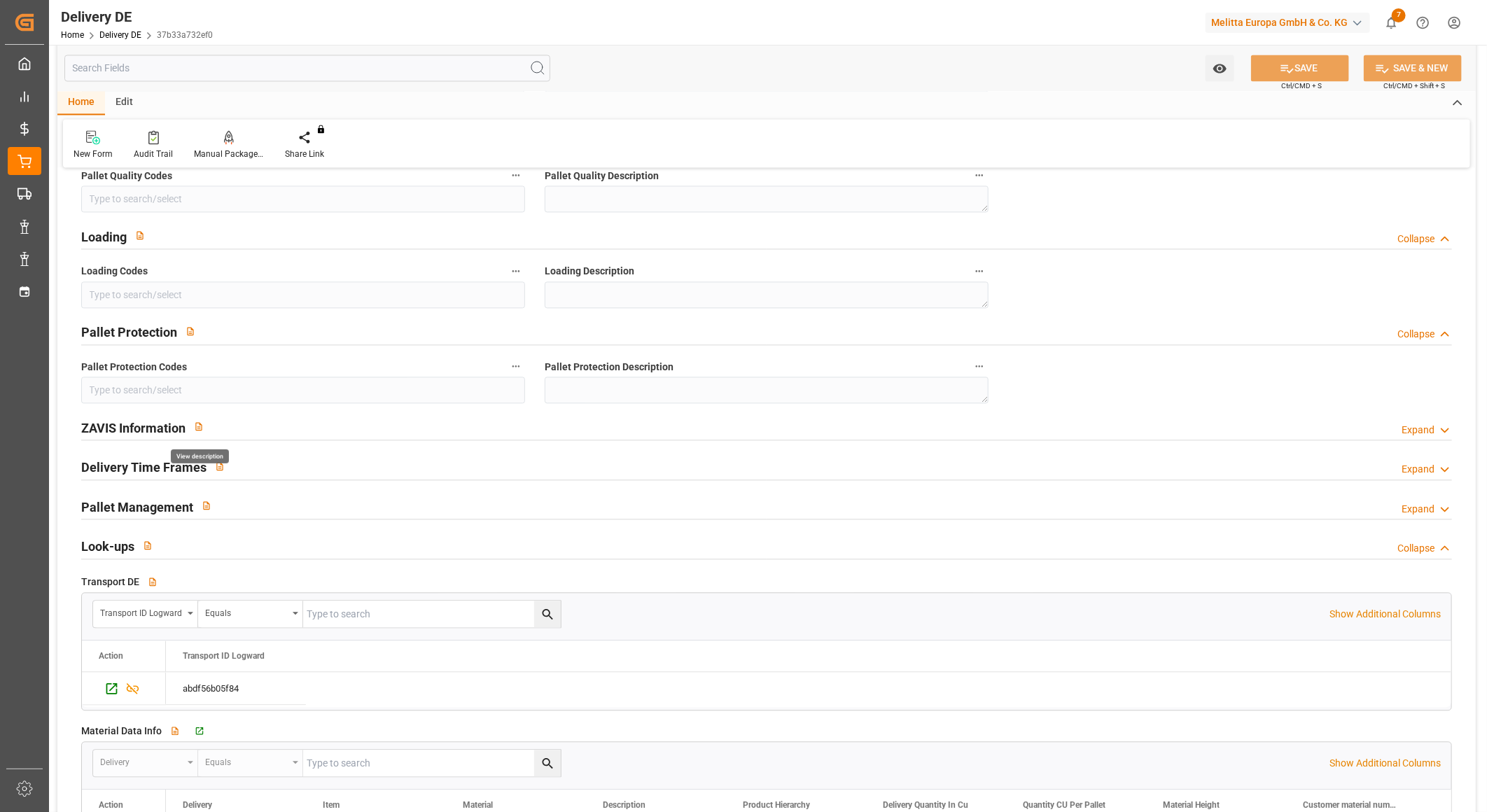
click at [198, 421] on icon "button" at bounding box center [198, 426] width 9 height 9
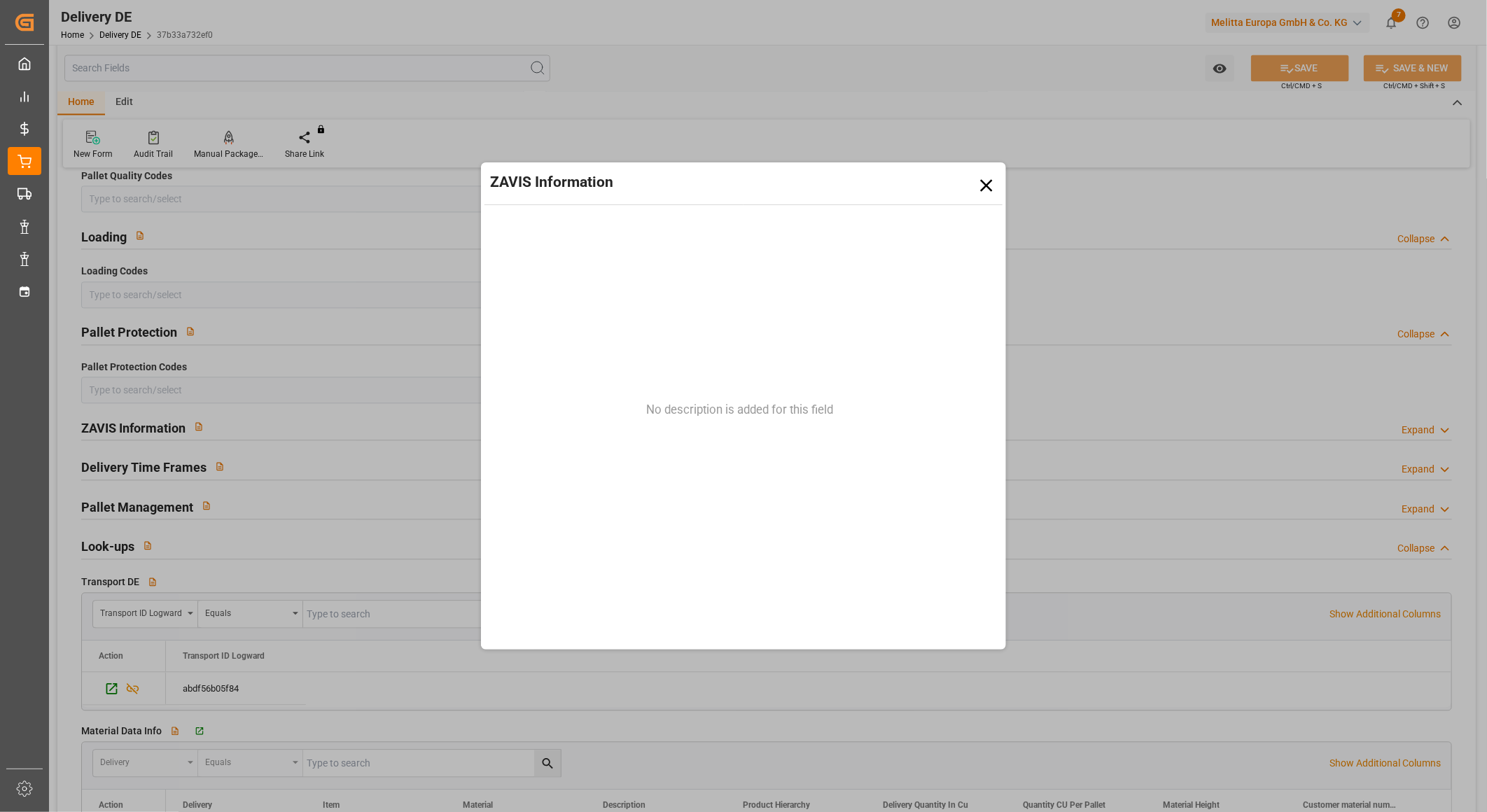
click at [984, 183] on icon at bounding box center [986, 185] width 12 height 12
